Goal: Transaction & Acquisition: Purchase product/service

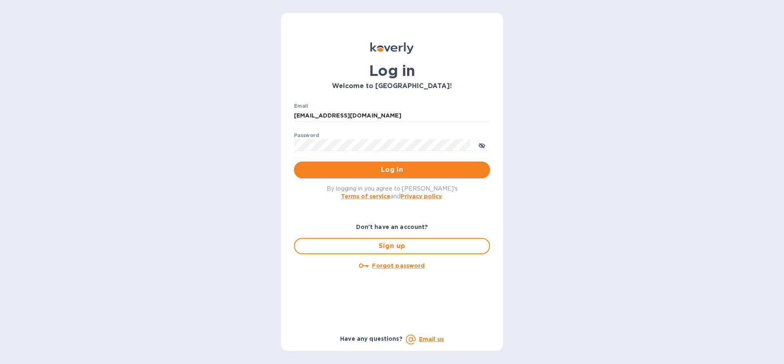
click at [305, 170] on span "Log in" at bounding box center [391, 170] width 183 height 10
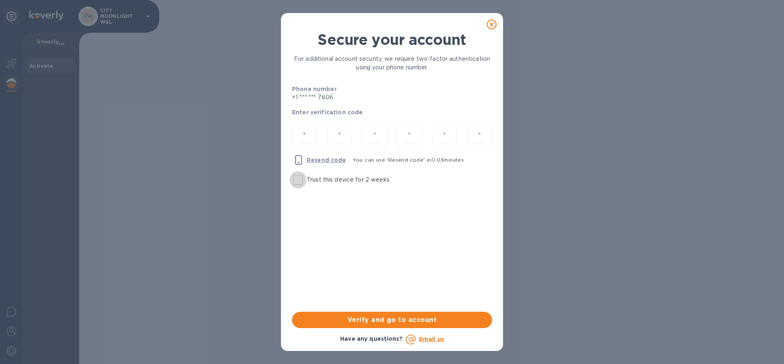
click at [295, 183] on input "Trust this device for 2 weeks" at bounding box center [297, 179] width 17 height 17
checkbox input "true"
click at [304, 140] on input "number" at bounding box center [304, 135] width 11 height 15
type input "6"
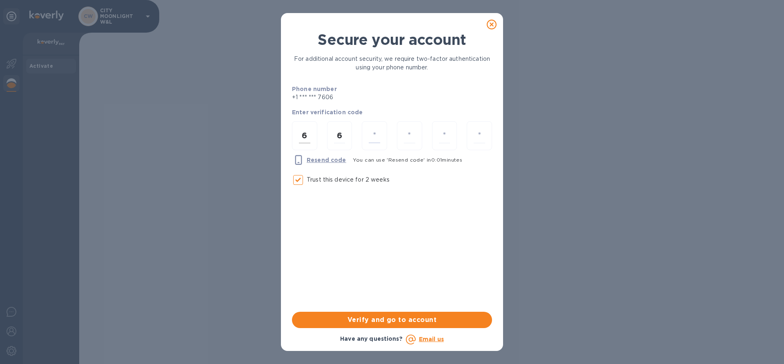
type input "7"
type input "3"
type input "6"
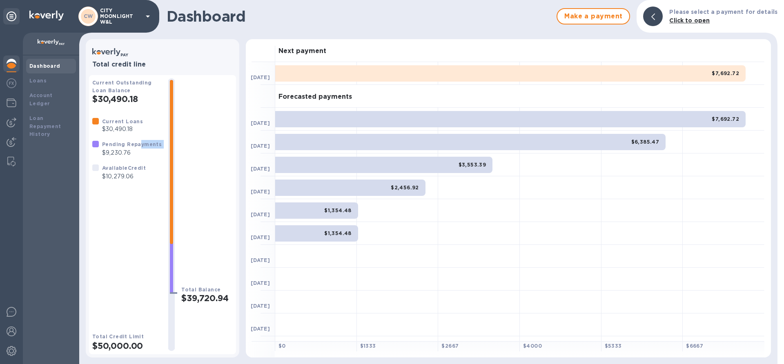
drag, startPoint x: 102, startPoint y: 152, endPoint x: 140, endPoint y: 148, distance: 37.8
click at [140, 148] on div "Pending Repayments $9,230.76" at bounding box center [132, 148] width 60 height 17
drag, startPoint x: 140, startPoint y: 148, endPoint x: 136, endPoint y: 153, distance: 6.1
click at [136, 153] on p "$9,230.76" at bounding box center [132, 153] width 60 height 9
click at [12, 125] on img at bounding box center [12, 123] width 10 height 10
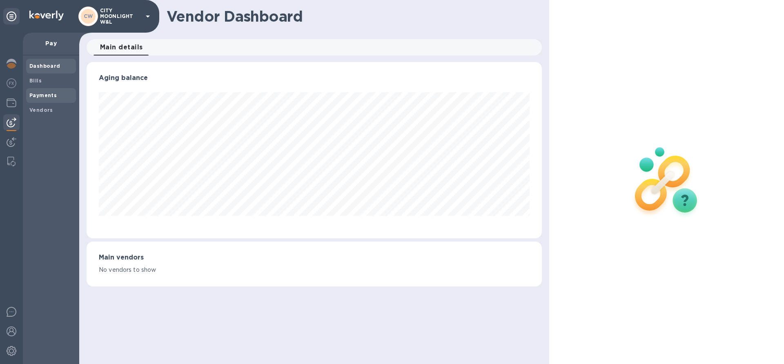
scroll to position [176, 455]
click at [42, 85] on div "Bills" at bounding box center [51, 80] width 50 height 15
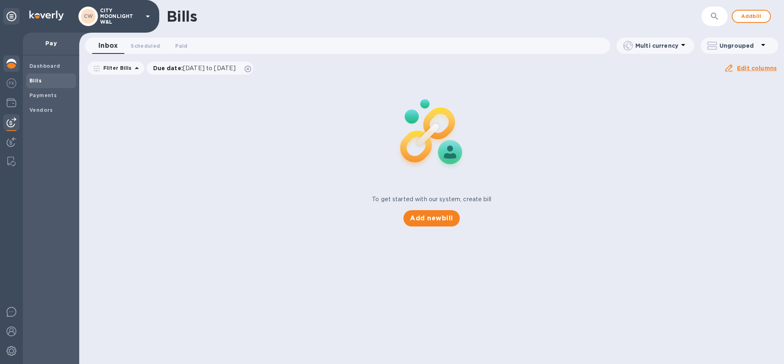
click at [14, 65] on img at bounding box center [12, 64] width 10 height 10
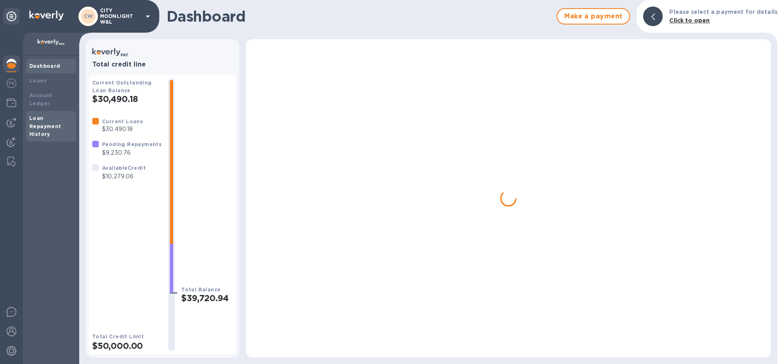
click at [35, 118] on b "Loan Repayment History" at bounding box center [45, 126] width 32 height 22
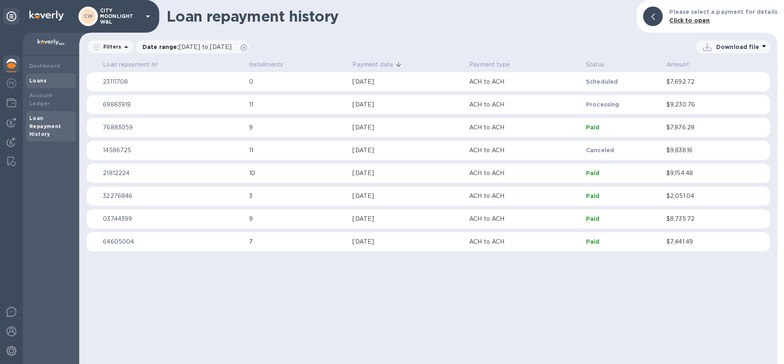
click at [45, 81] on div "Loans" at bounding box center [50, 81] width 43 height 8
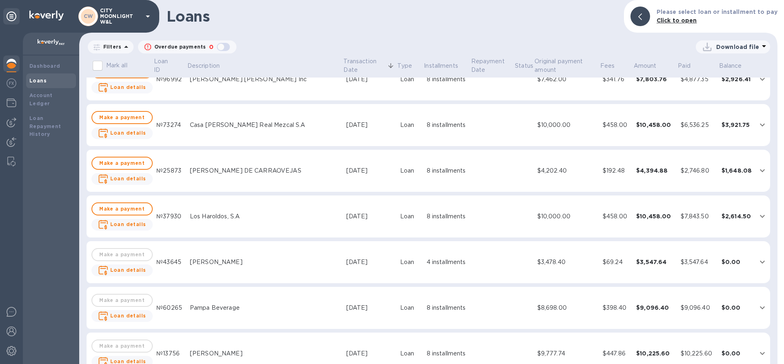
scroll to position [340, 0]
click at [122, 210] on span "Make a payment" at bounding box center [122, 210] width 47 height 10
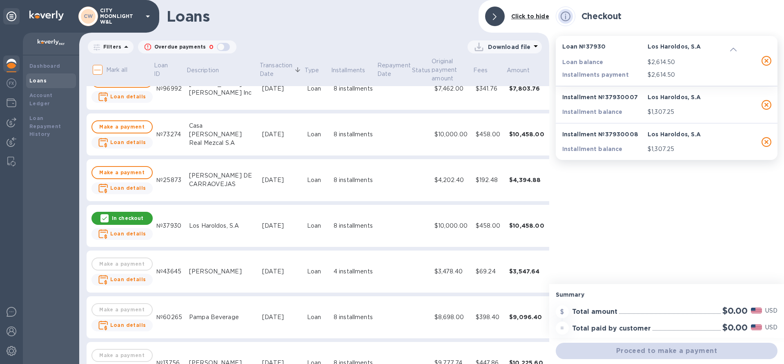
scroll to position [349, 0]
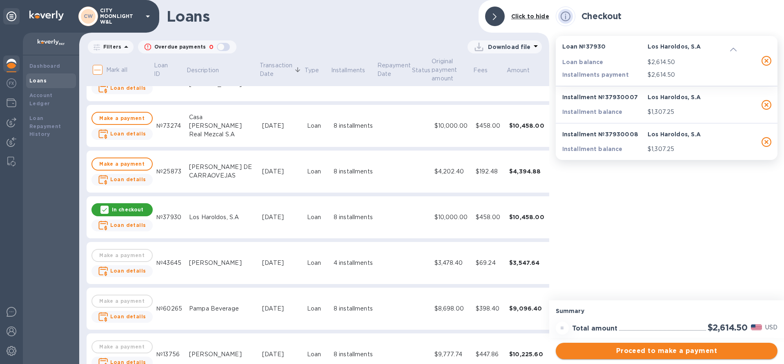
click at [620, 349] on span "Proceed to make a payment" at bounding box center [666, 351] width 209 height 10
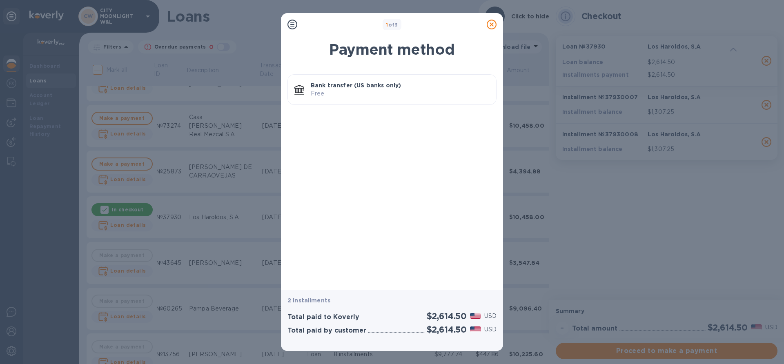
click at [387, 96] on p "Free" at bounding box center [400, 93] width 179 height 9
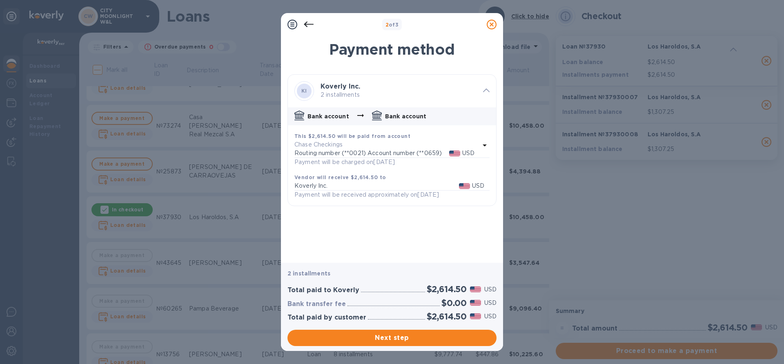
click at [495, 23] on icon at bounding box center [492, 25] width 10 height 10
